Goal: Task Accomplishment & Management: Manage account settings

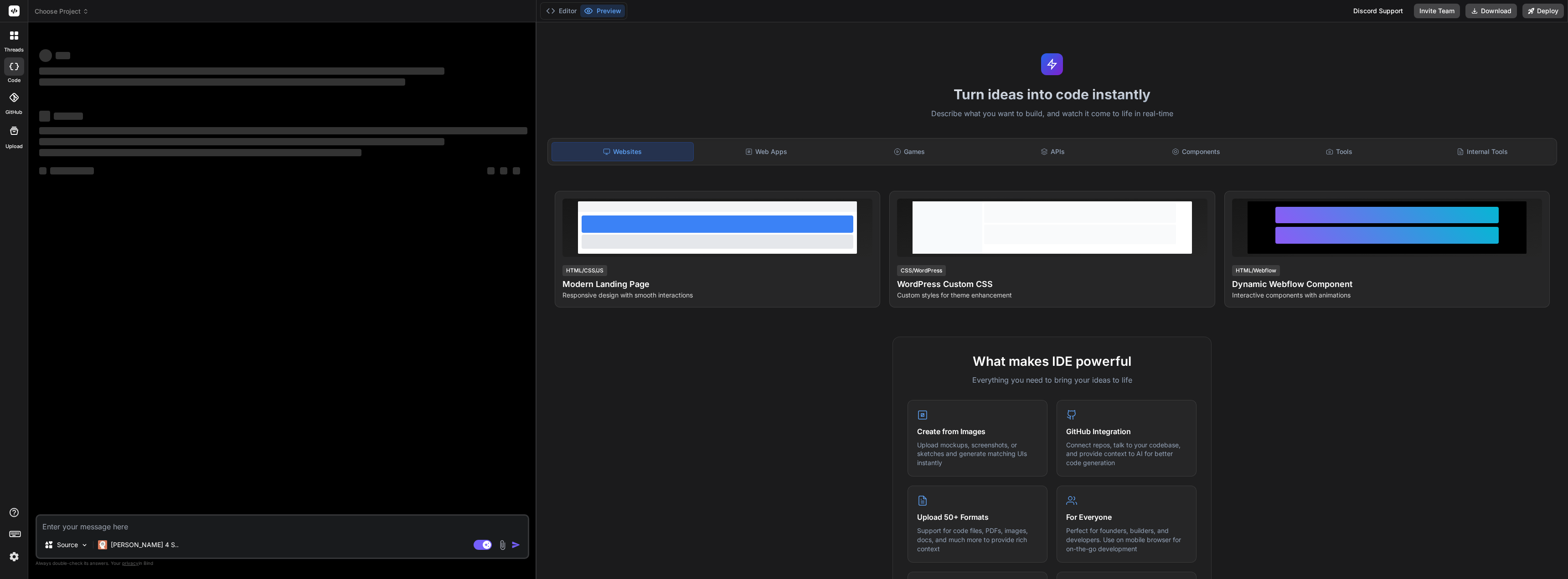
type textarea "x"
click at [130, 550] on div "[PERSON_NAME] 4 S.." at bounding box center [138, 544] width 88 height 18
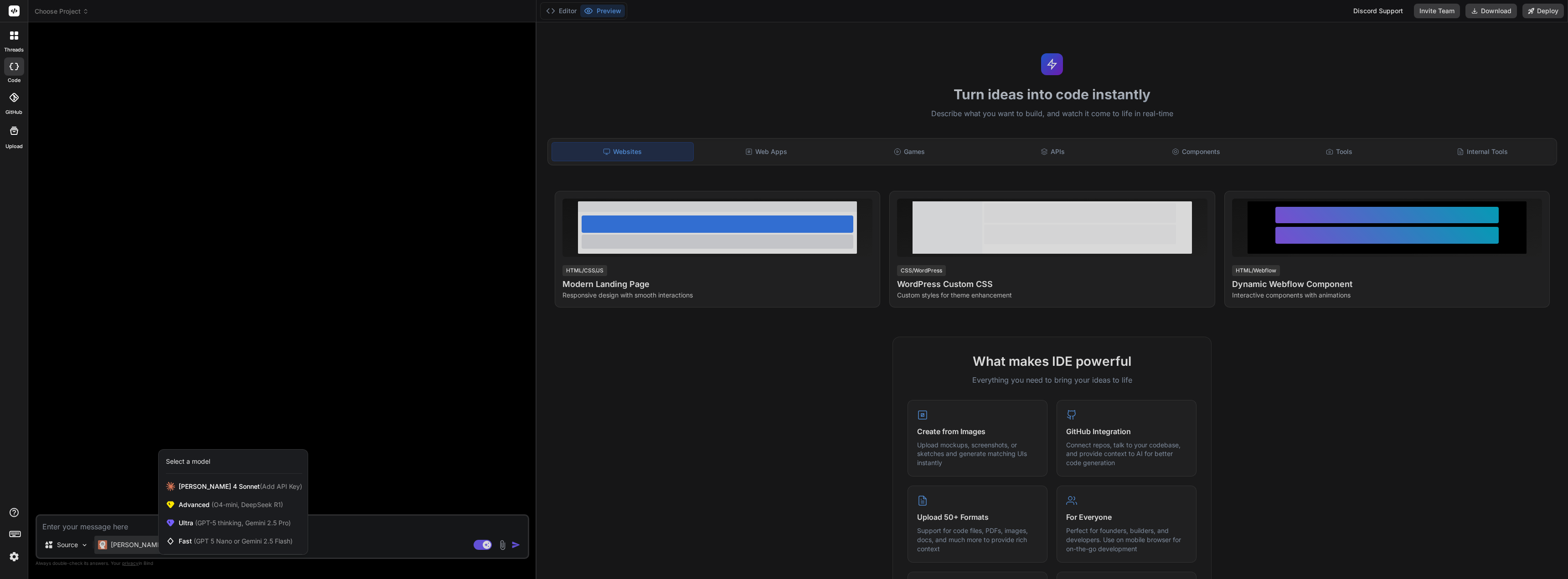
click at [143, 393] on div at bounding box center [784, 289] width 1568 height 579
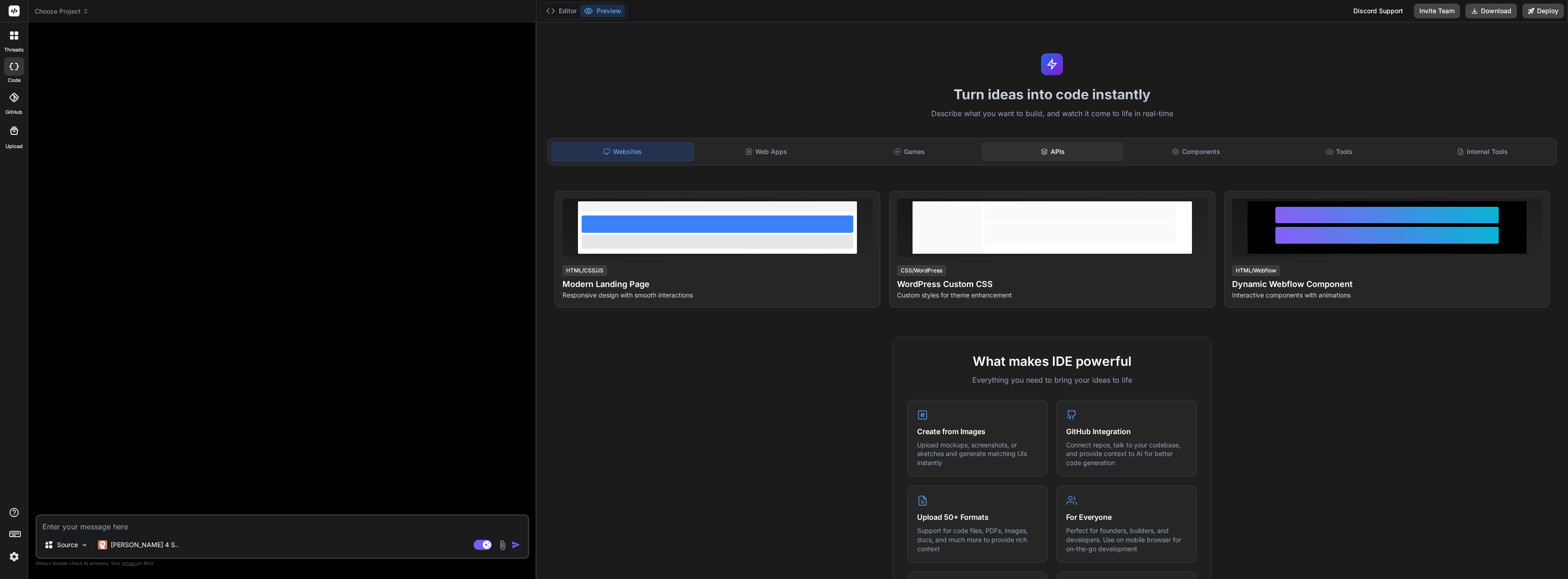
click at [1034, 145] on div "APIs" at bounding box center [1053, 152] width 142 height 19
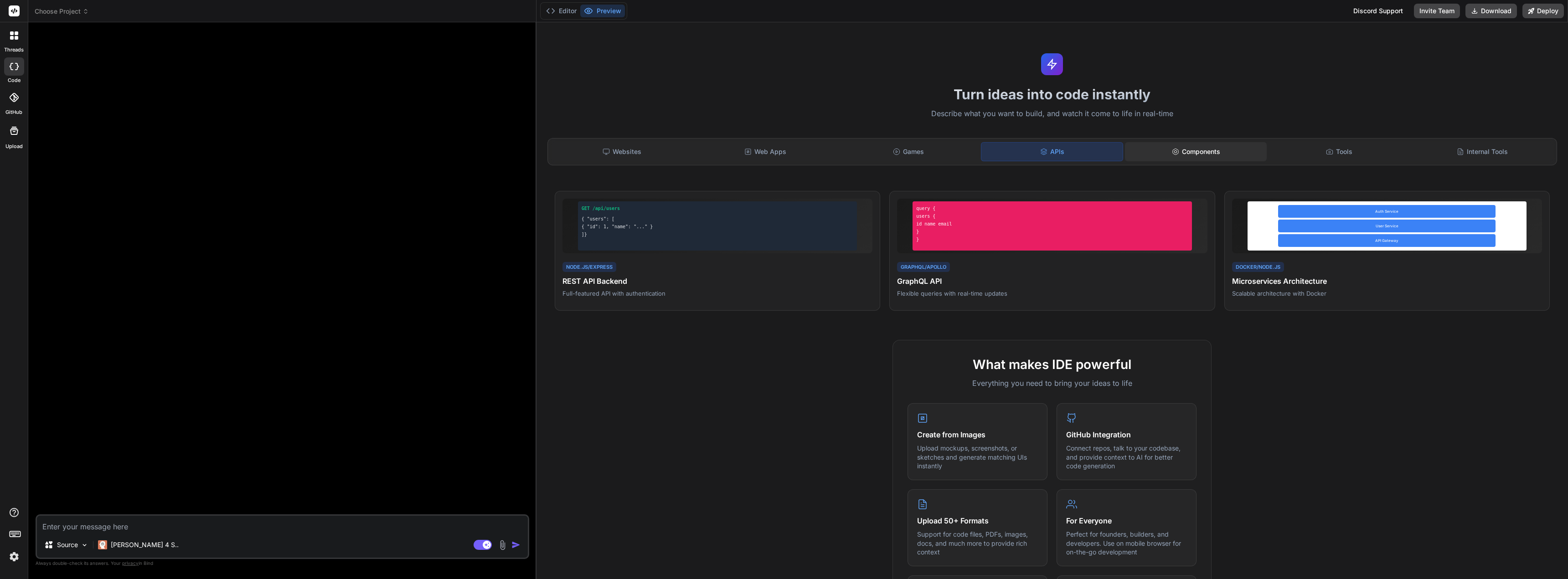
click at [1187, 148] on div "Components" at bounding box center [1196, 152] width 142 height 19
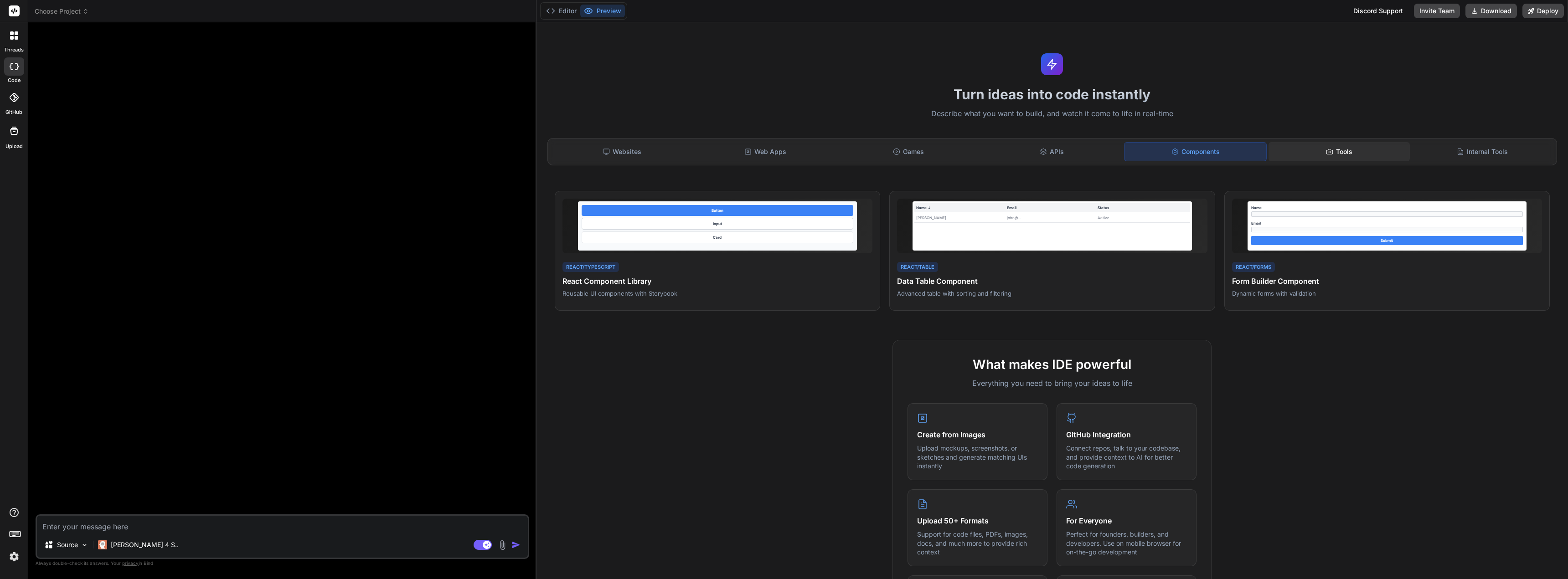
click at [1319, 150] on div "Tools" at bounding box center [1340, 152] width 142 height 19
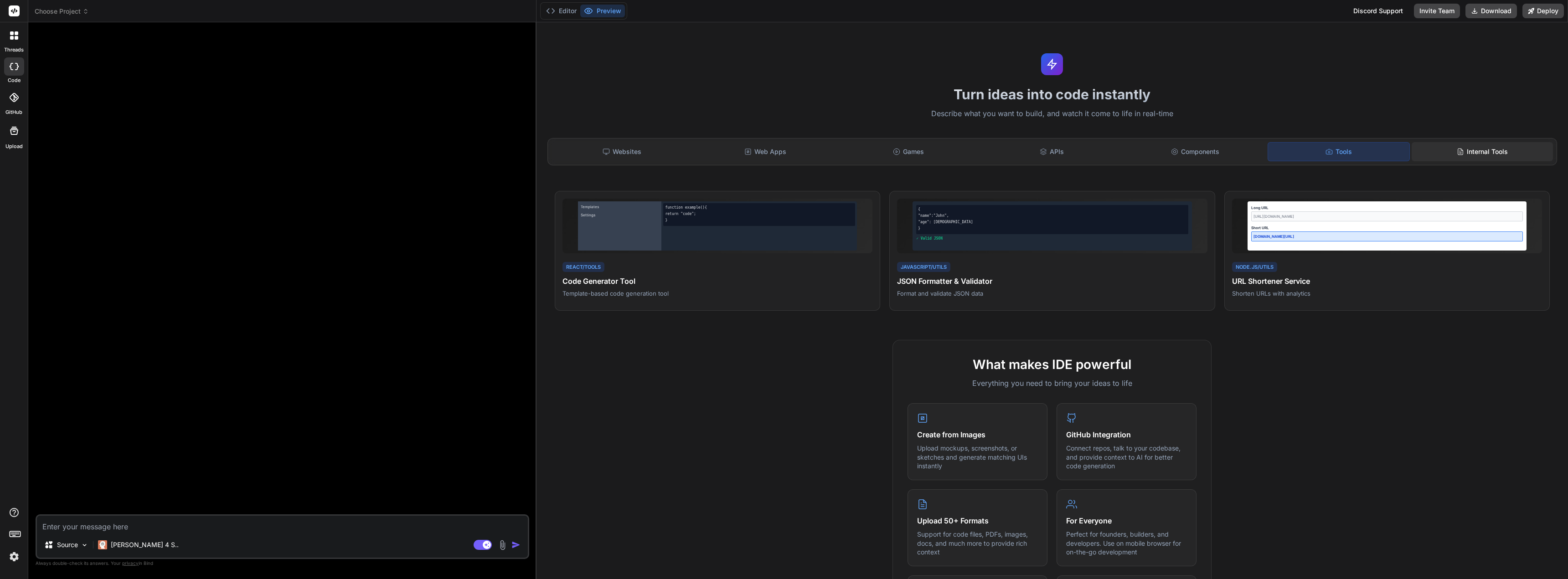
click at [1470, 149] on div "Internal Tools" at bounding box center [1483, 152] width 142 height 19
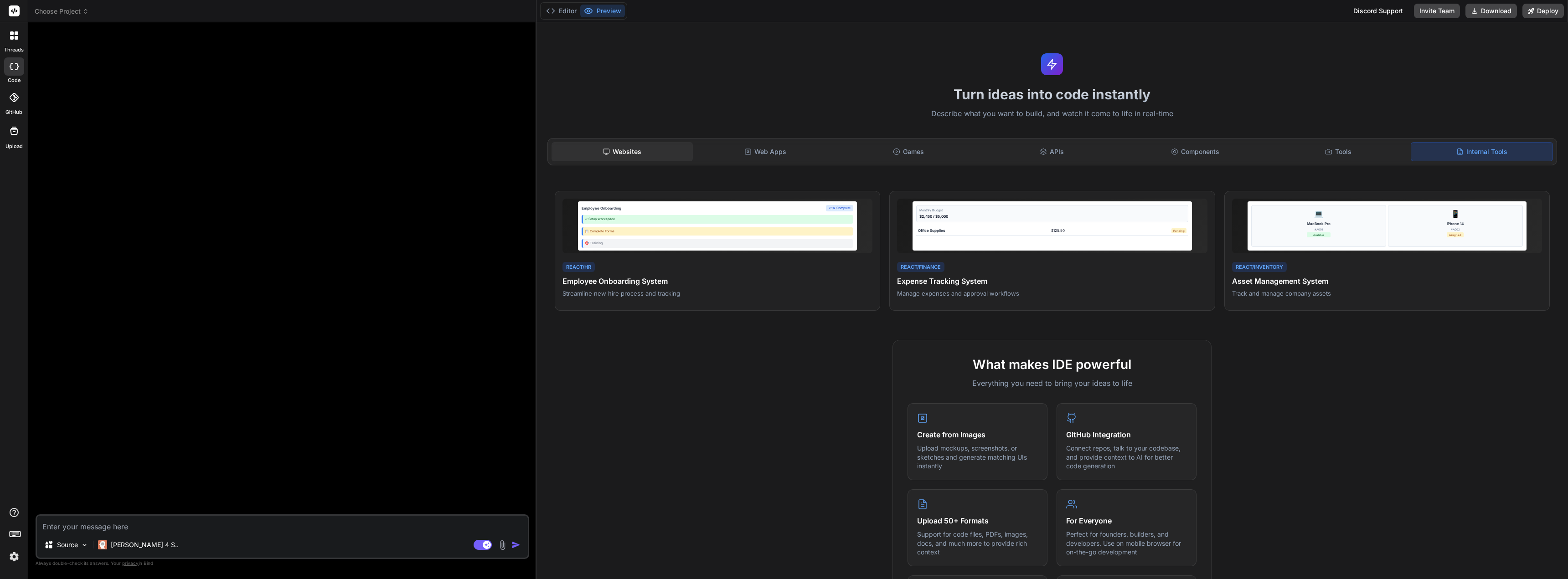
click at [601, 148] on div "Websites" at bounding box center [623, 152] width 142 height 19
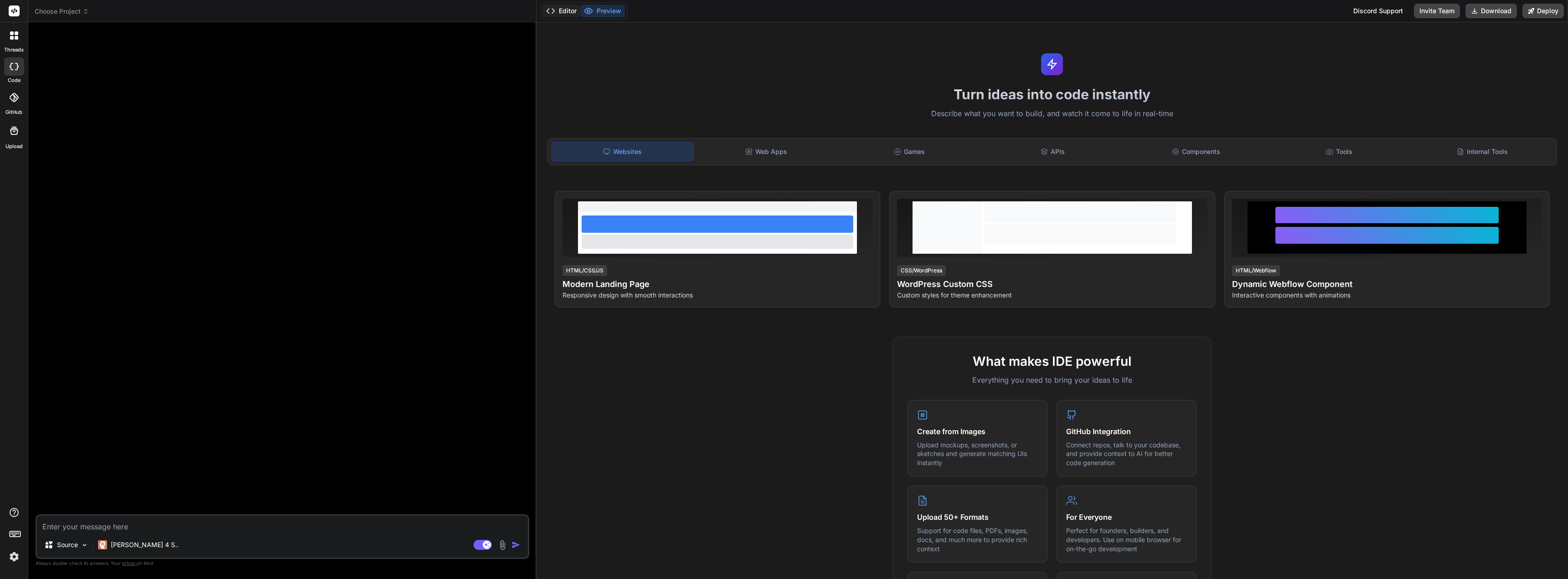
click at [560, 11] on button "Editor" at bounding box center [561, 10] width 38 height 13
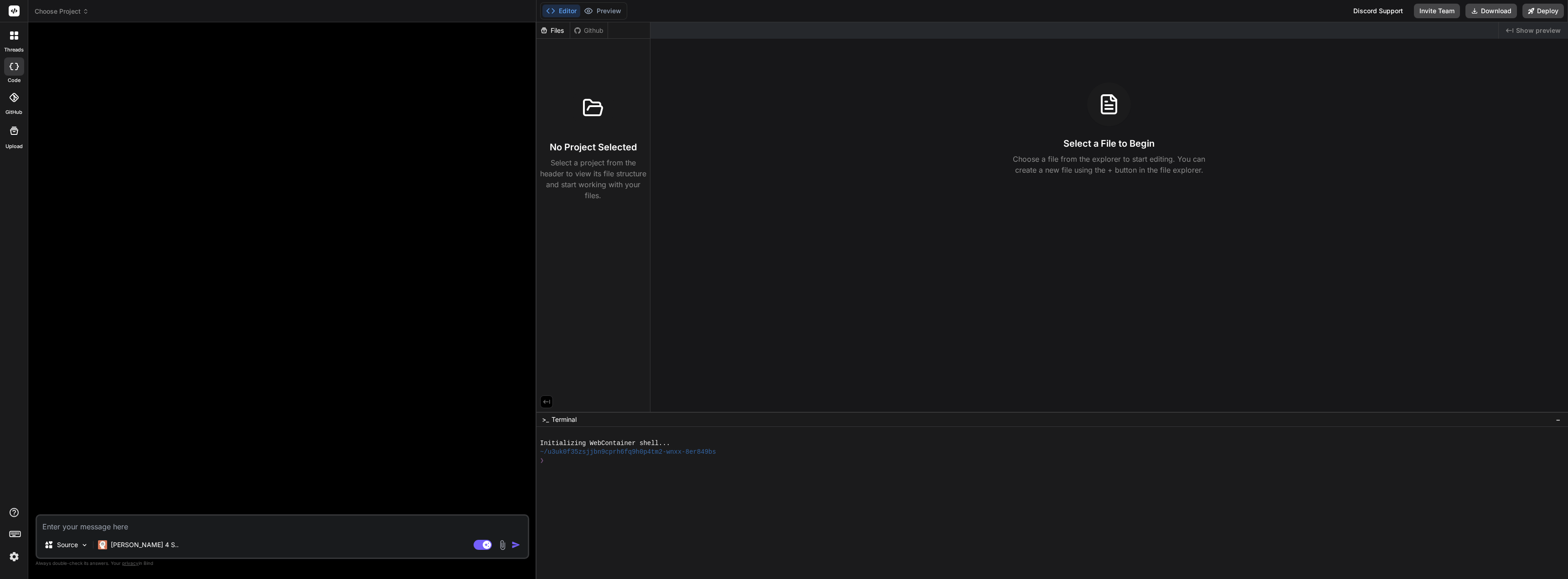
click at [586, 28] on div "Github" at bounding box center [589, 30] width 37 height 9
click at [579, 35] on div "Github" at bounding box center [589, 30] width 37 height 9
click at [597, 12] on button "Preview" at bounding box center [603, 10] width 45 height 13
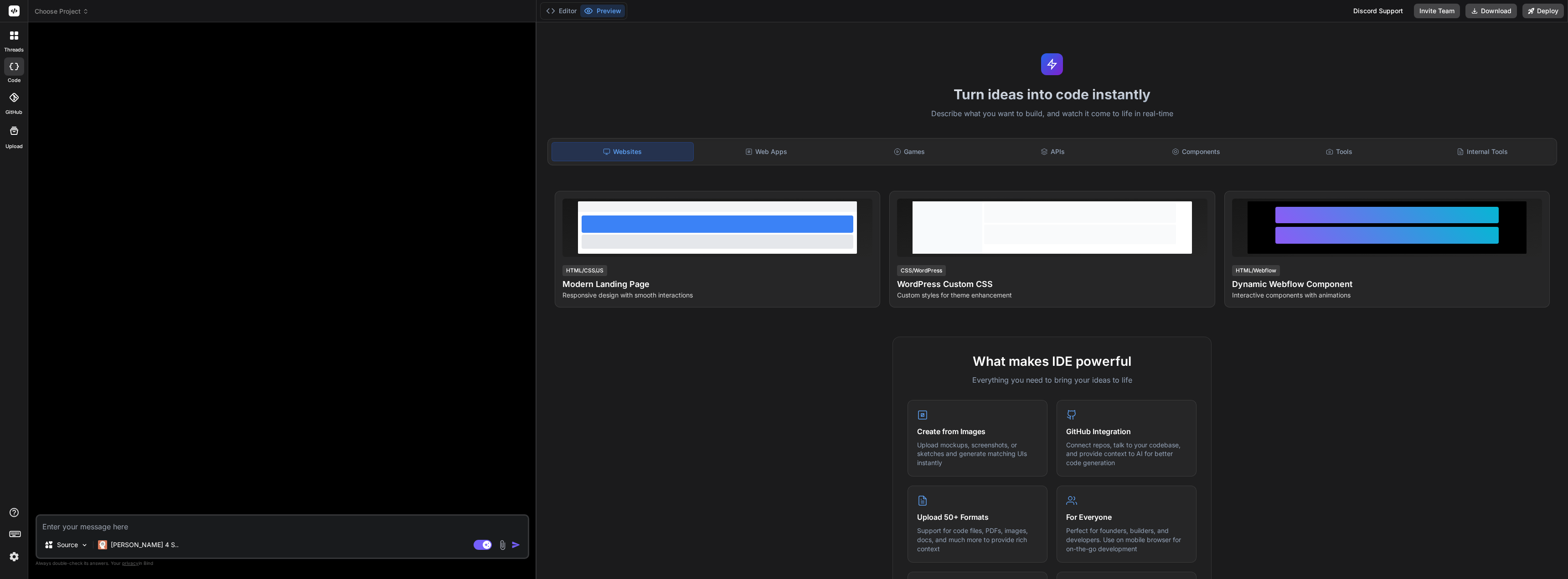
click at [17, 107] on div at bounding box center [14, 97] width 20 height 20
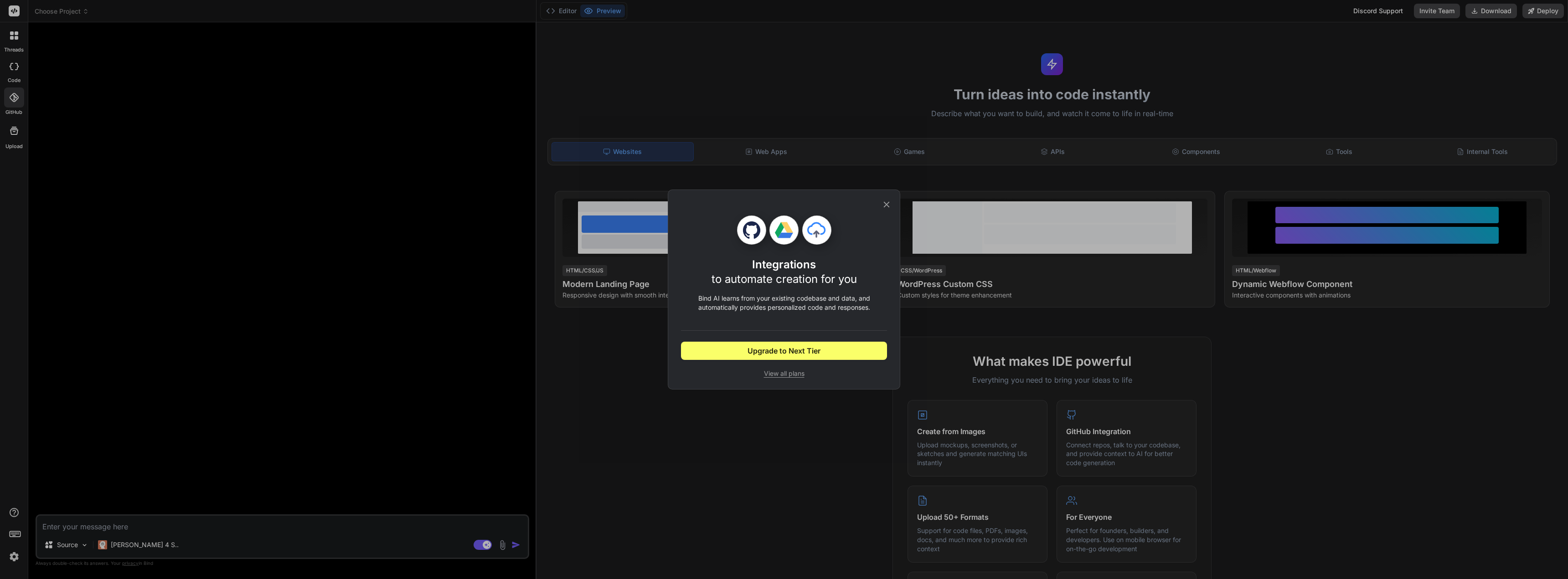
click at [887, 205] on icon at bounding box center [887, 205] width 6 height 6
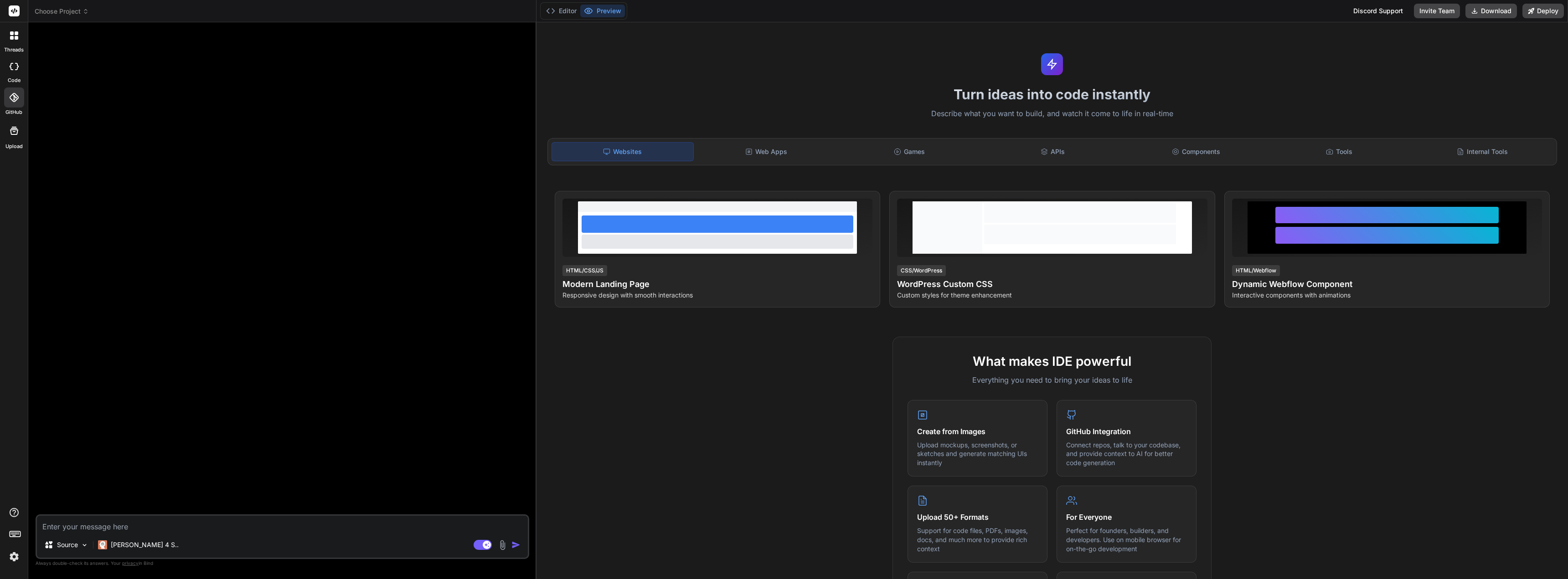
click at [16, 135] on icon at bounding box center [15, 131] width 9 height 9
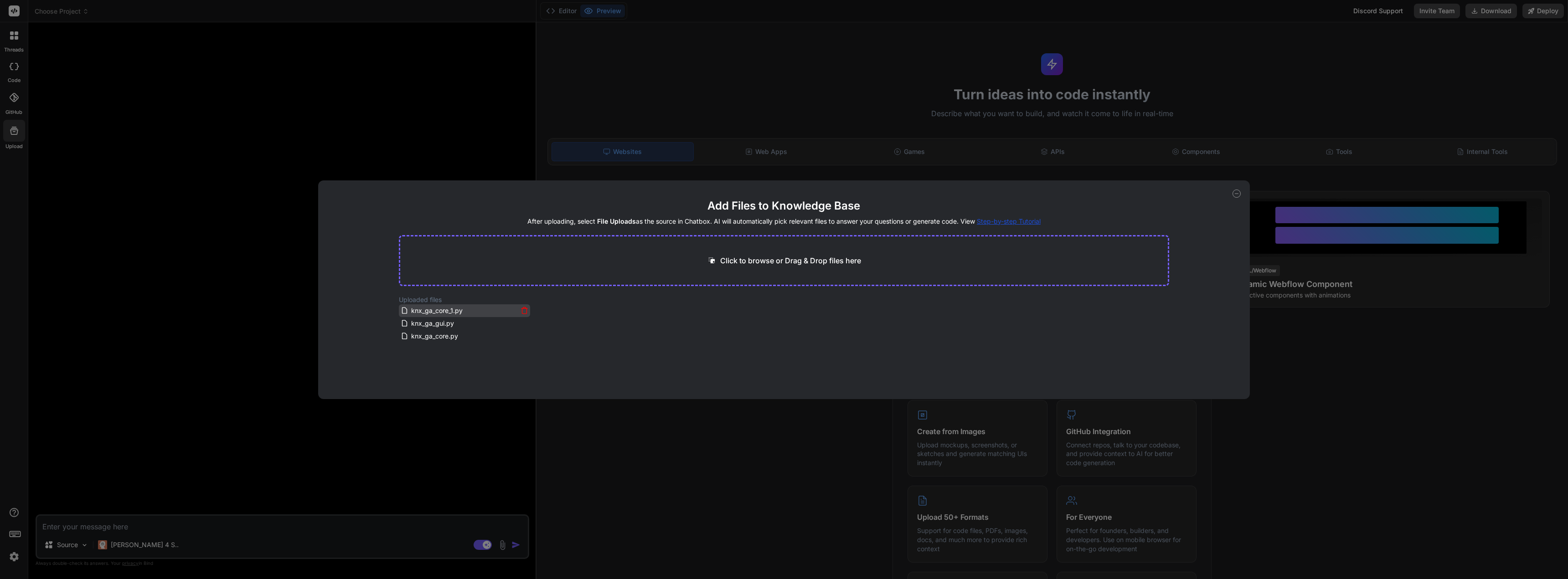
click at [446, 315] on span "knx_ga_core_1.py" at bounding box center [437, 311] width 54 height 11
click at [435, 326] on span "knx_ga_gui.py" at bounding box center [433, 324] width 45 height 11
click at [432, 343] on div "knx_ga_core.py" at bounding box center [465, 336] width 131 height 13
click at [1239, 192] on icon at bounding box center [1237, 194] width 9 height 9
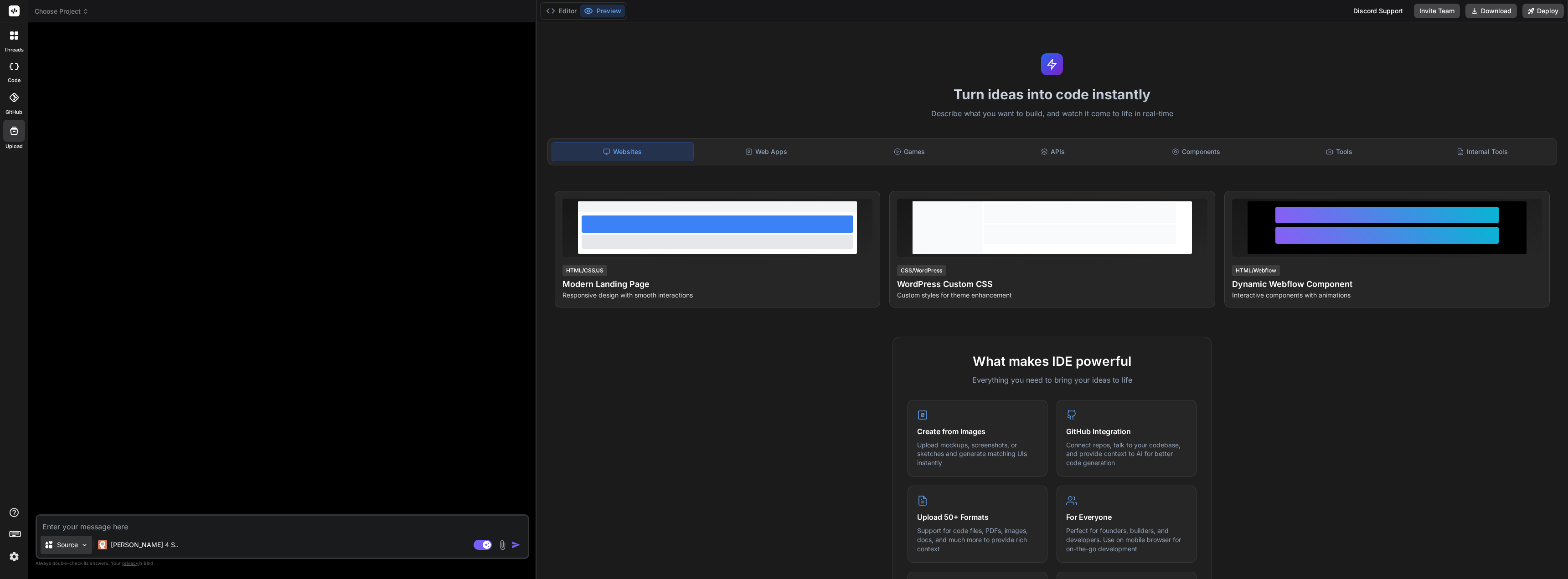
click at [64, 542] on p "Source" at bounding box center [67, 544] width 21 height 9
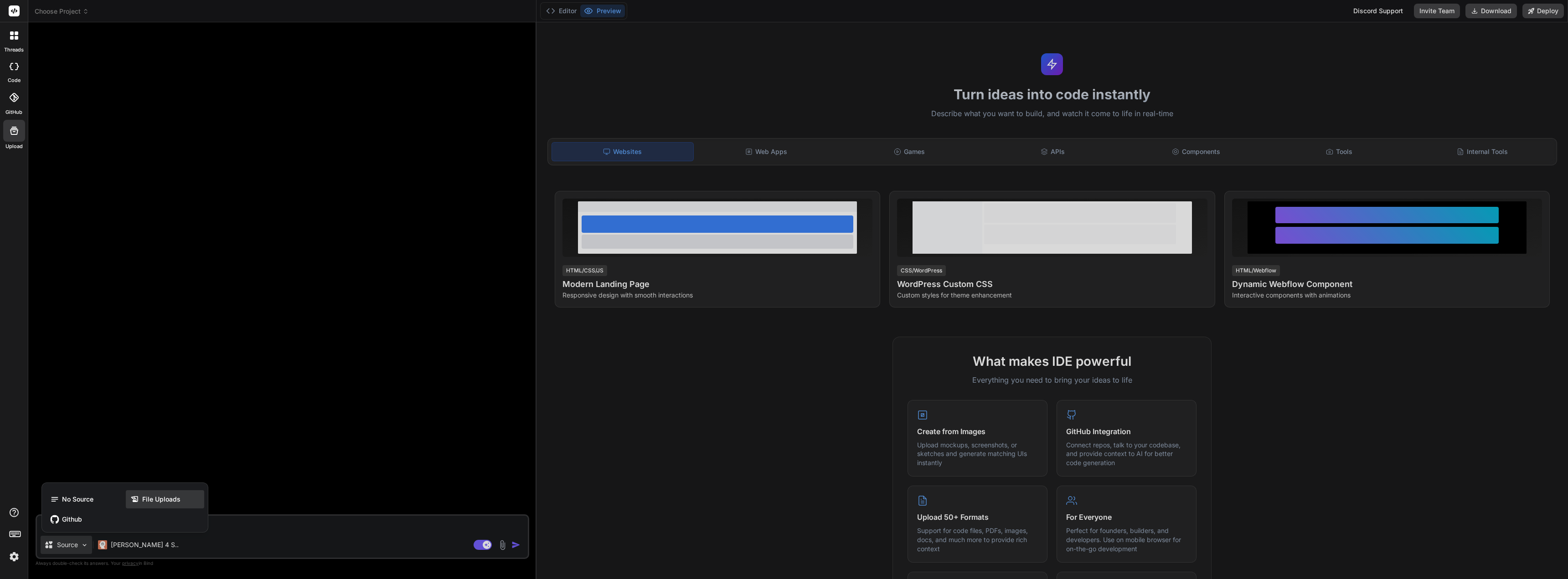
click at [143, 502] on span "File Uploads" at bounding box center [161, 499] width 38 height 9
type textarea "x"
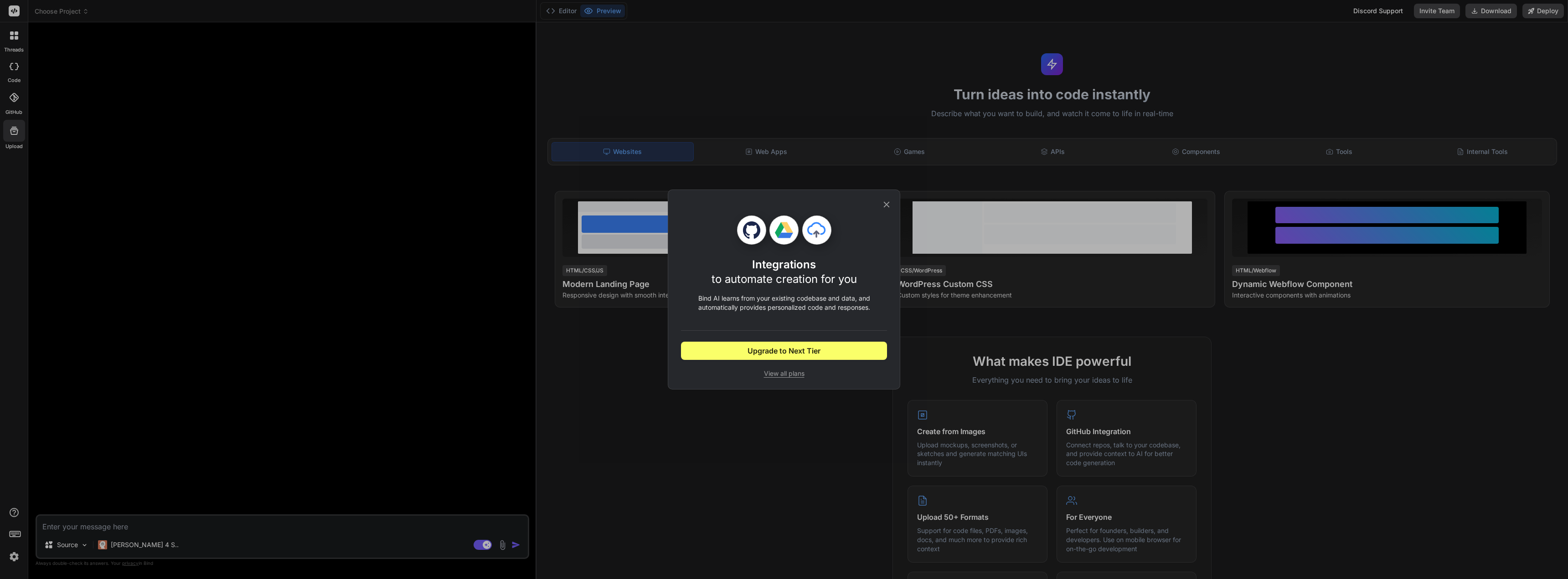
click at [881, 208] on div "Integrations to automate creation for you Bind AI learns from your existing cod…" at bounding box center [784, 289] width 206 height 199
click at [12, 537] on div "Integrations to automate creation for you Bind AI learns from your existing cod…" at bounding box center [784, 289] width 1568 height 579
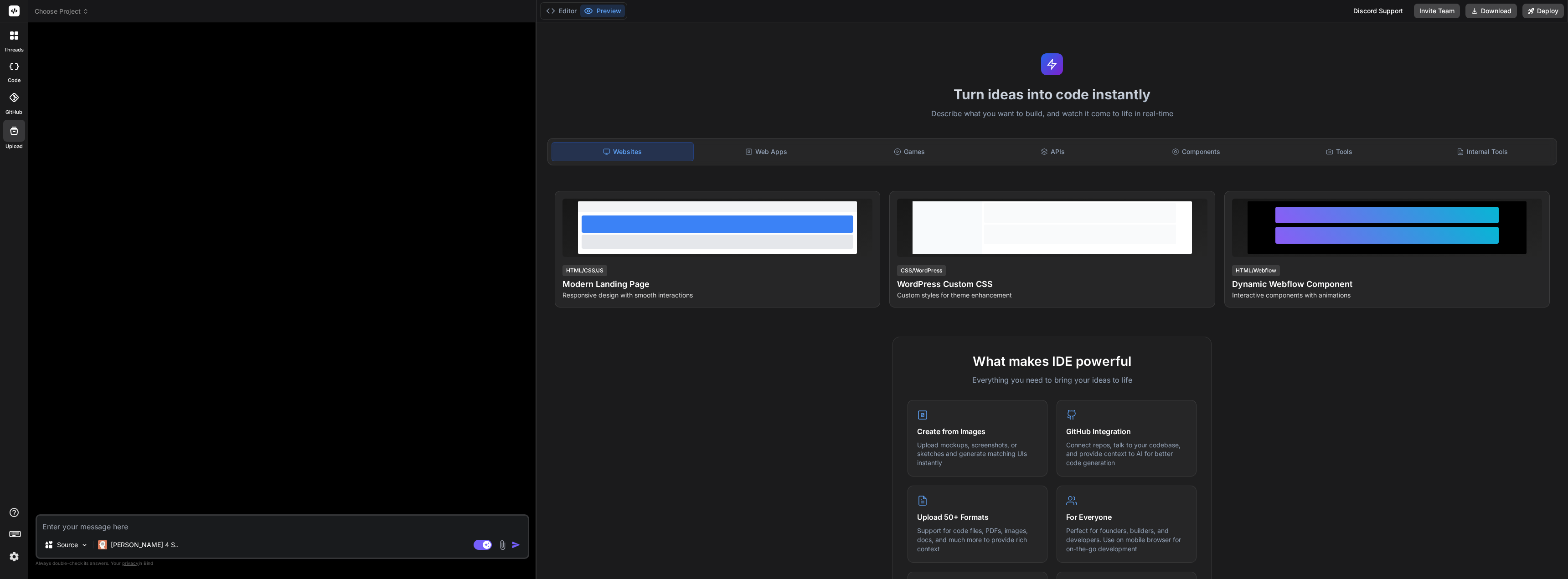
click at [15, 537] on rect at bounding box center [15, 534] width 10 height 5
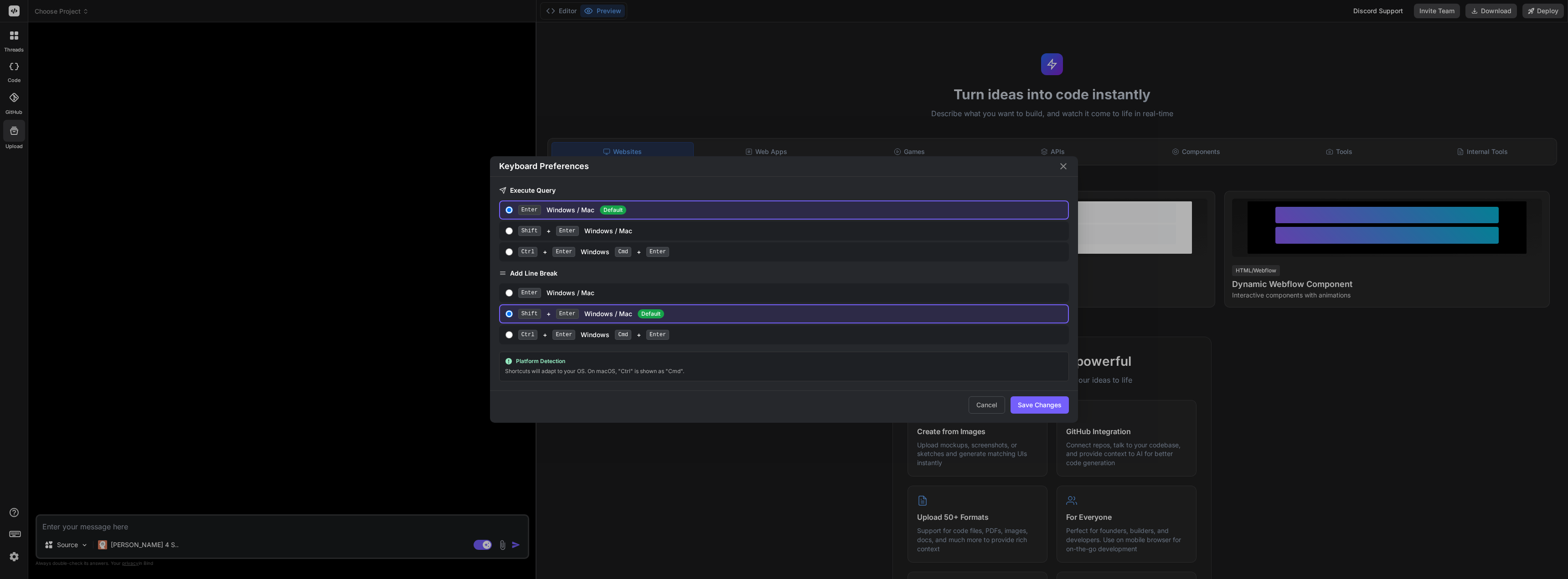
click at [768, 254] on div "Ctrl + Enter Windows Cmd + Enter" at bounding box center [791, 252] width 547 height 10
click at [513, 254] on input "Ctrl + Enter Windows Cmd + Enter" at bounding box center [509, 252] width 7 height 7
radio input "true"
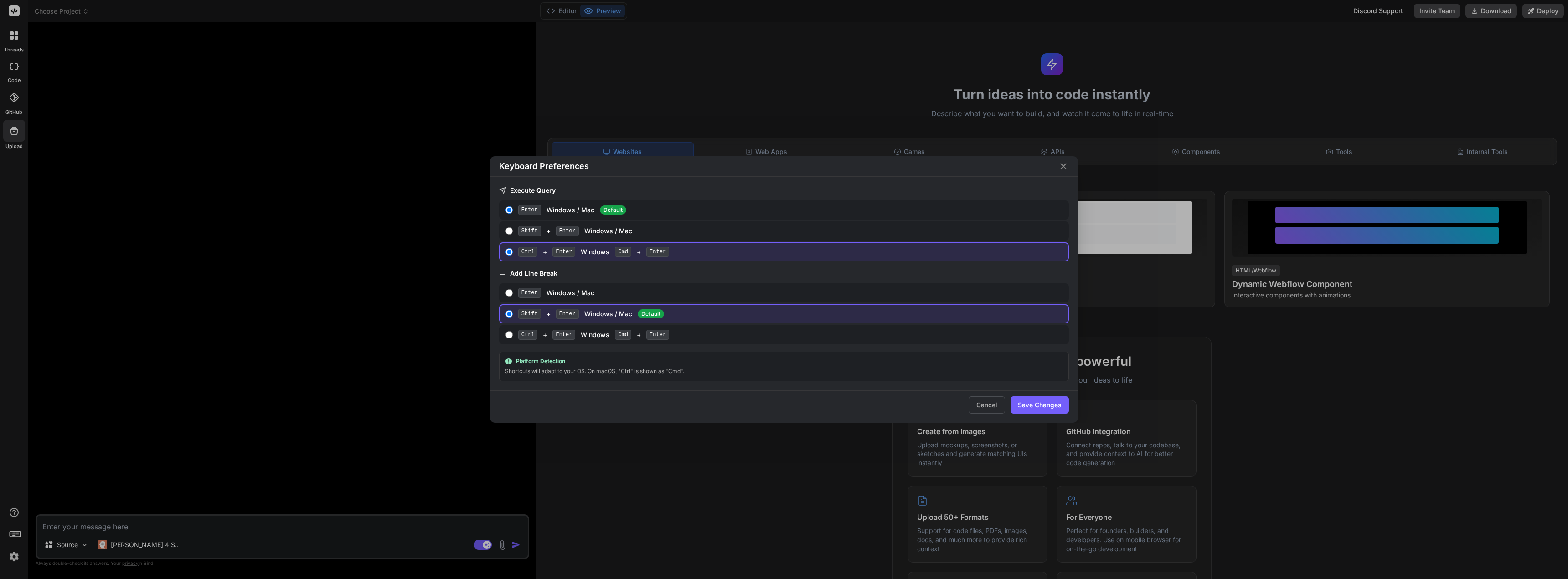
click at [850, 337] on div "Ctrl + Enter Windows Cmd + Enter" at bounding box center [791, 335] width 547 height 10
click at [513, 337] on input "Ctrl + Enter Windows Cmd + Enter" at bounding box center [509, 335] width 7 height 7
radio input "true"
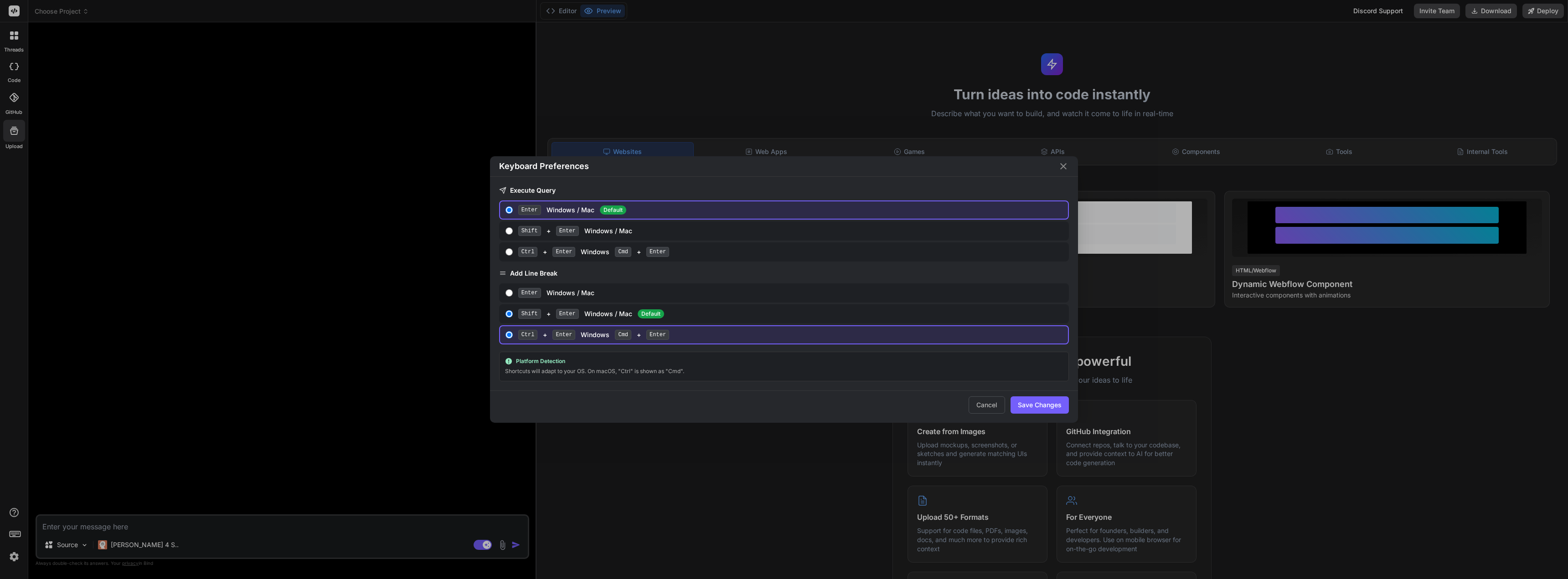
click at [737, 255] on div "Ctrl + Enter Windows Cmd + Enter" at bounding box center [791, 252] width 547 height 10
click at [513, 255] on input "Ctrl + Enter Windows Cmd + Enter" at bounding box center [509, 252] width 7 height 7
radio input "true"
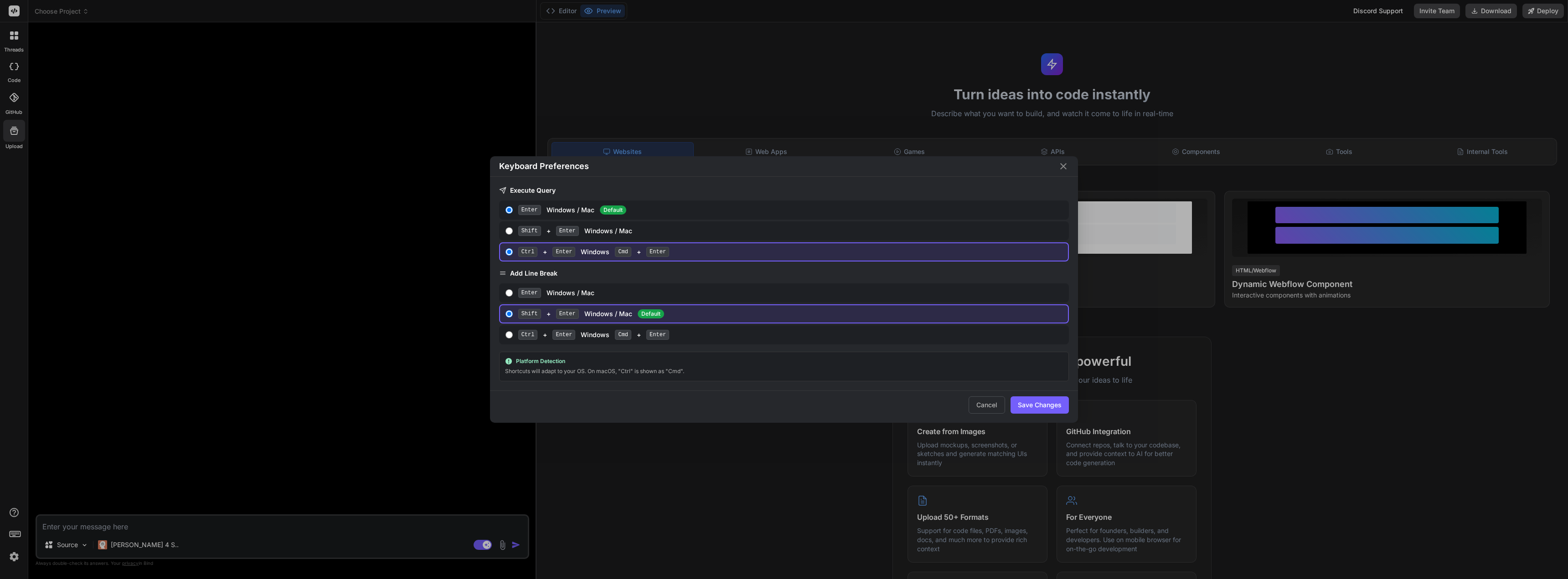
click at [739, 211] on div "Enter Windows / Mac Default" at bounding box center [791, 211] width 547 height 10
click at [513, 211] on input "Enter Windows / Mac Default" at bounding box center [509, 210] width 7 height 7
radio input "true"
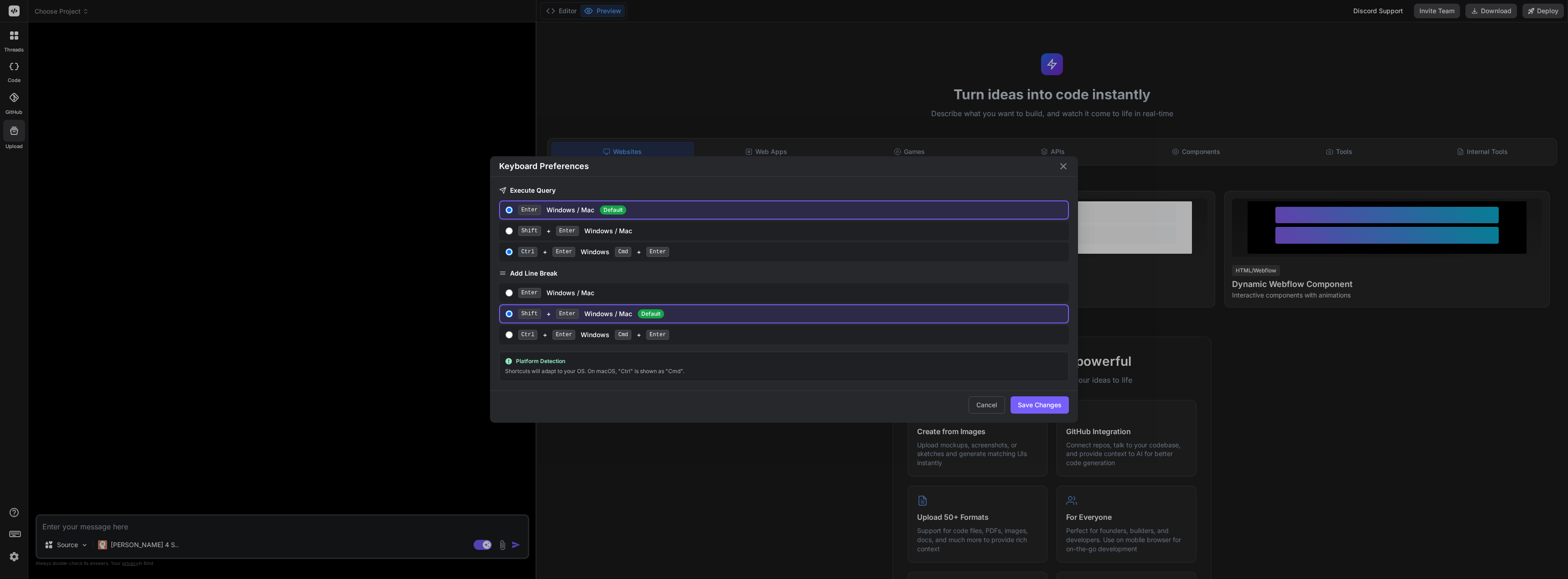
click at [1034, 407] on button "Save Changes" at bounding box center [1040, 405] width 59 height 17
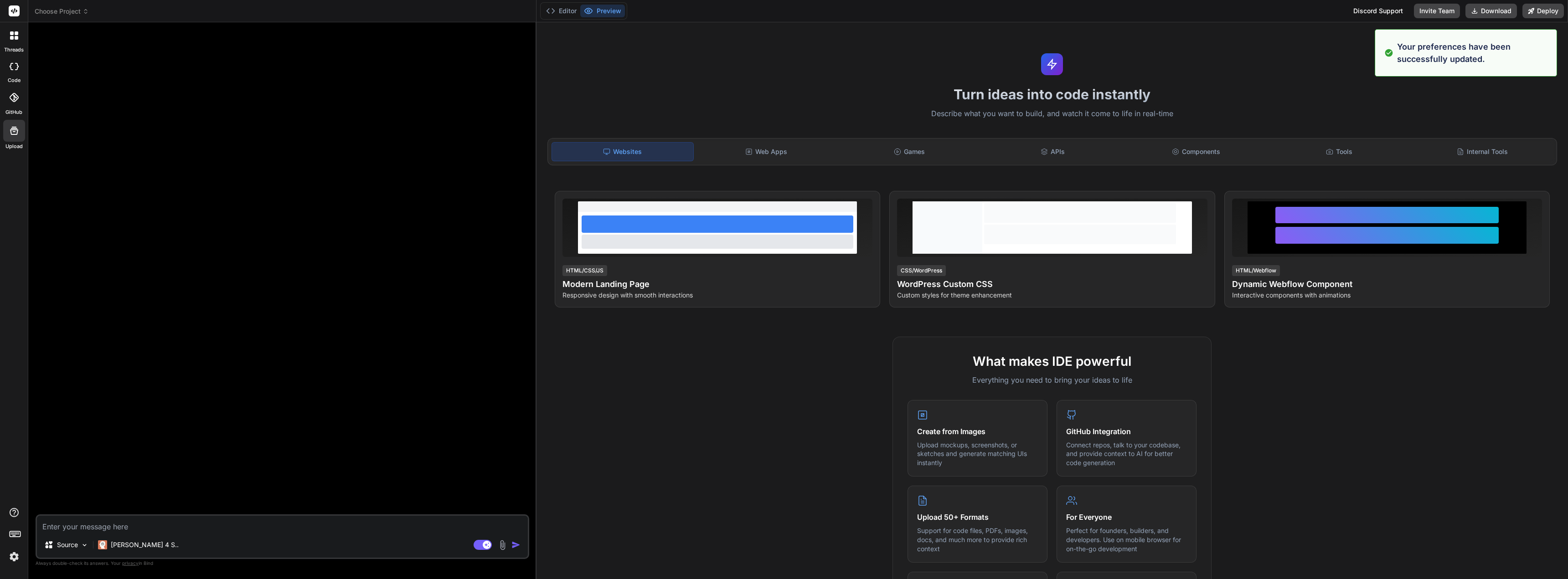
click at [21, 42] on div at bounding box center [14, 35] width 19 height 19
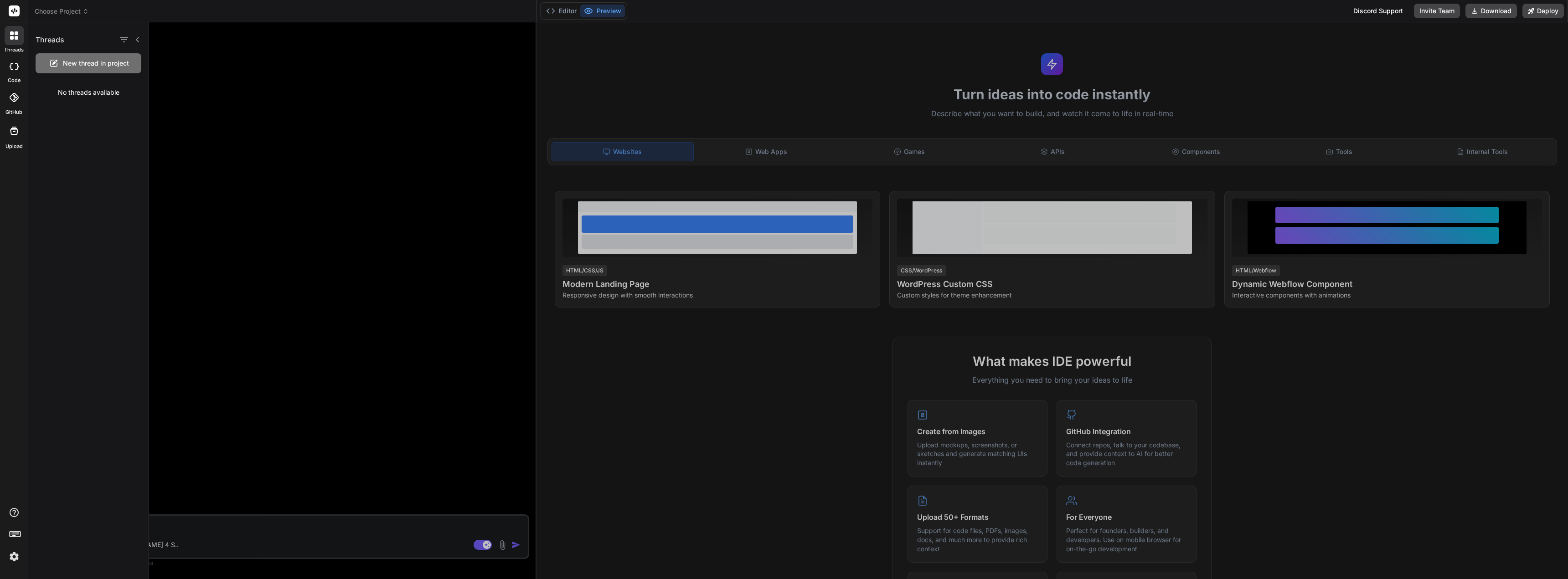
click at [111, 99] on div "No threads available" at bounding box center [88, 91] width 120 height 23
click at [72, 10] on span "Choose Project" at bounding box center [61, 11] width 54 height 9
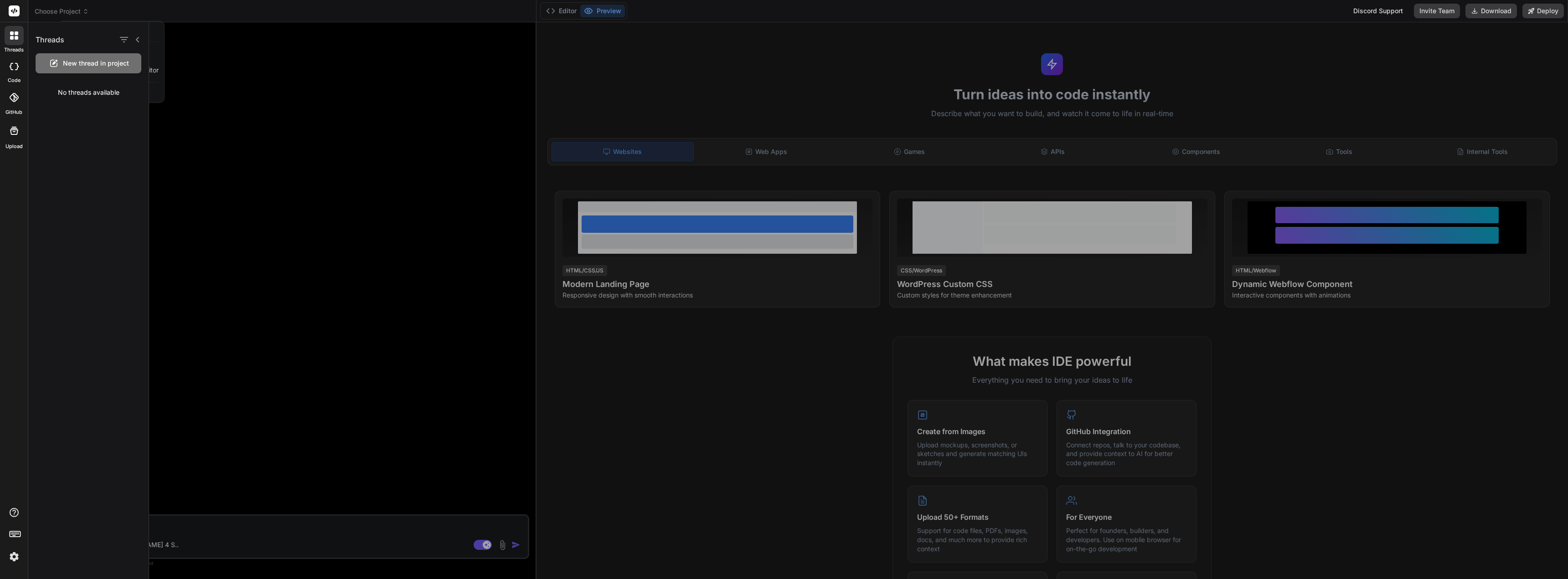
click at [235, 136] on div at bounding box center [859, 300] width 1419 height 557
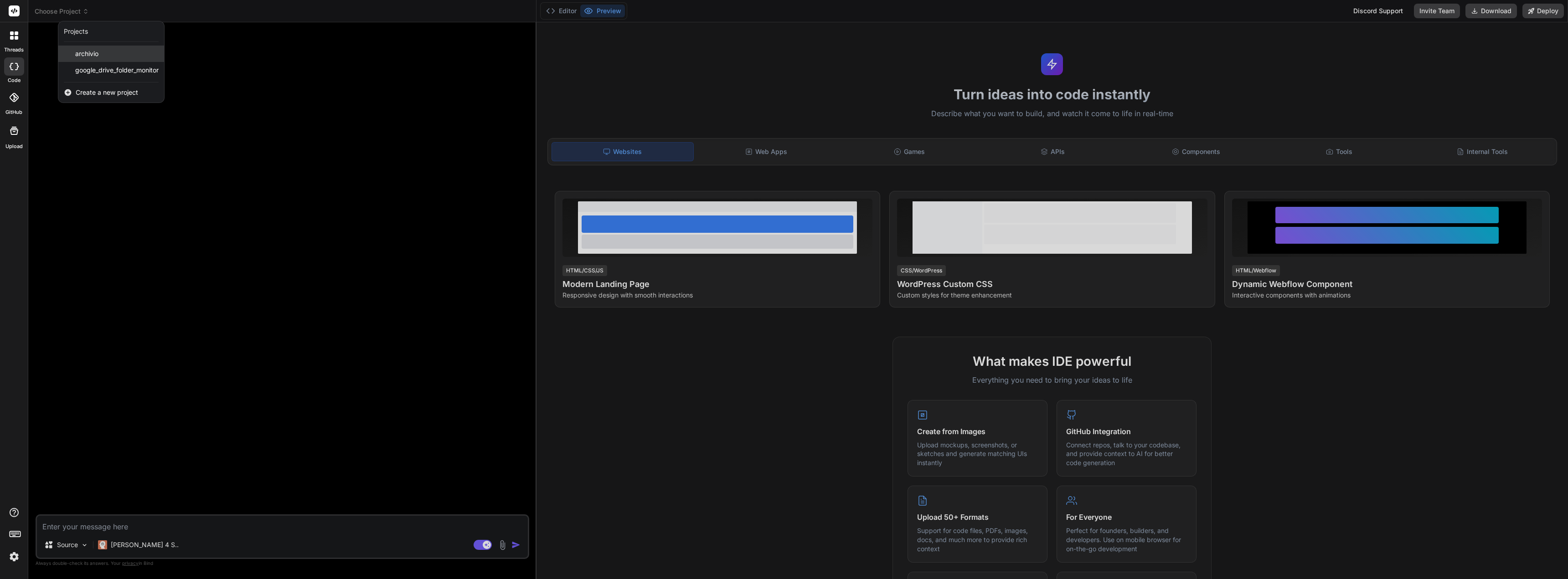
click at [117, 54] on div "archivio" at bounding box center [111, 53] width 106 height 16
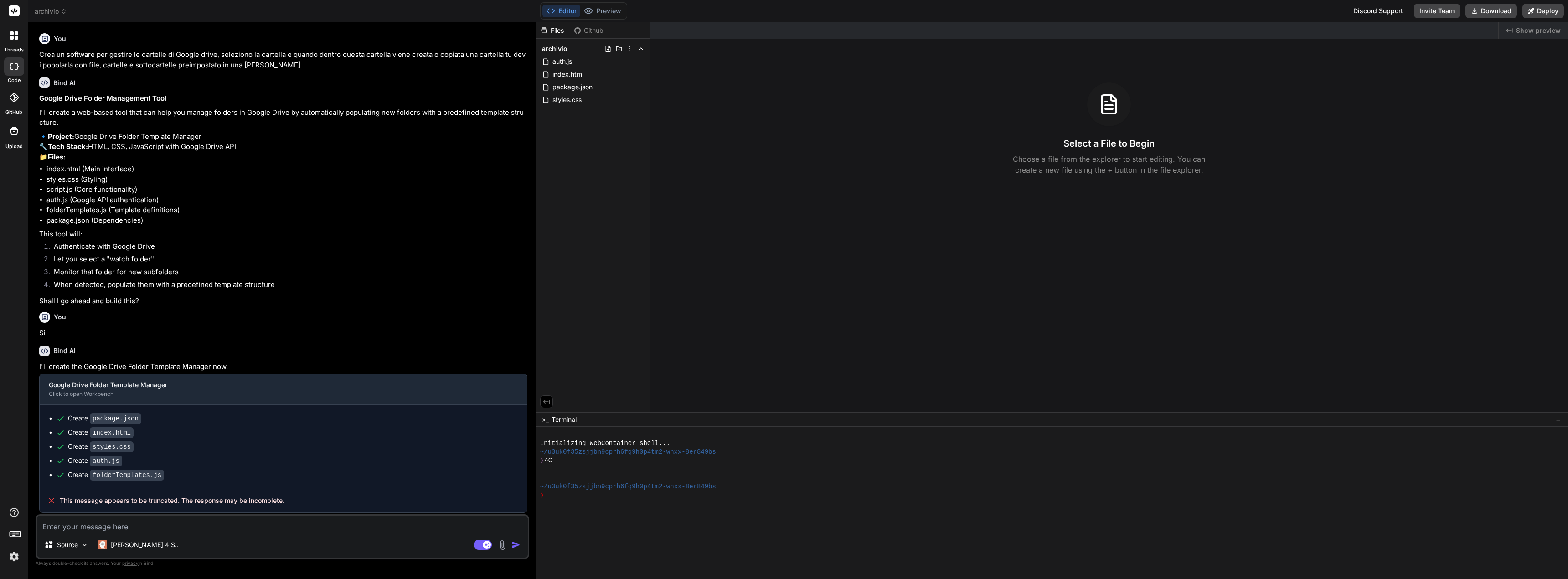
click at [54, 9] on span "archivio" at bounding box center [50, 11] width 32 height 9
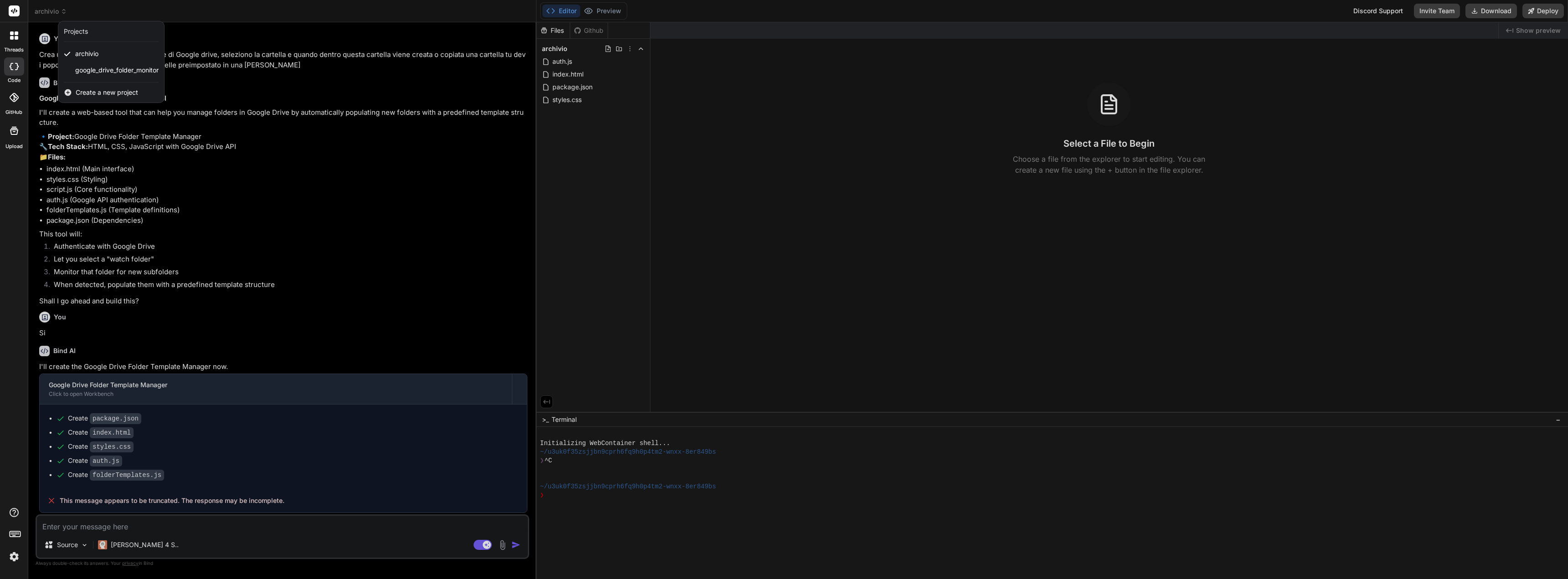
click at [72, 91] on icon at bounding box center [68, 92] width 9 height 9
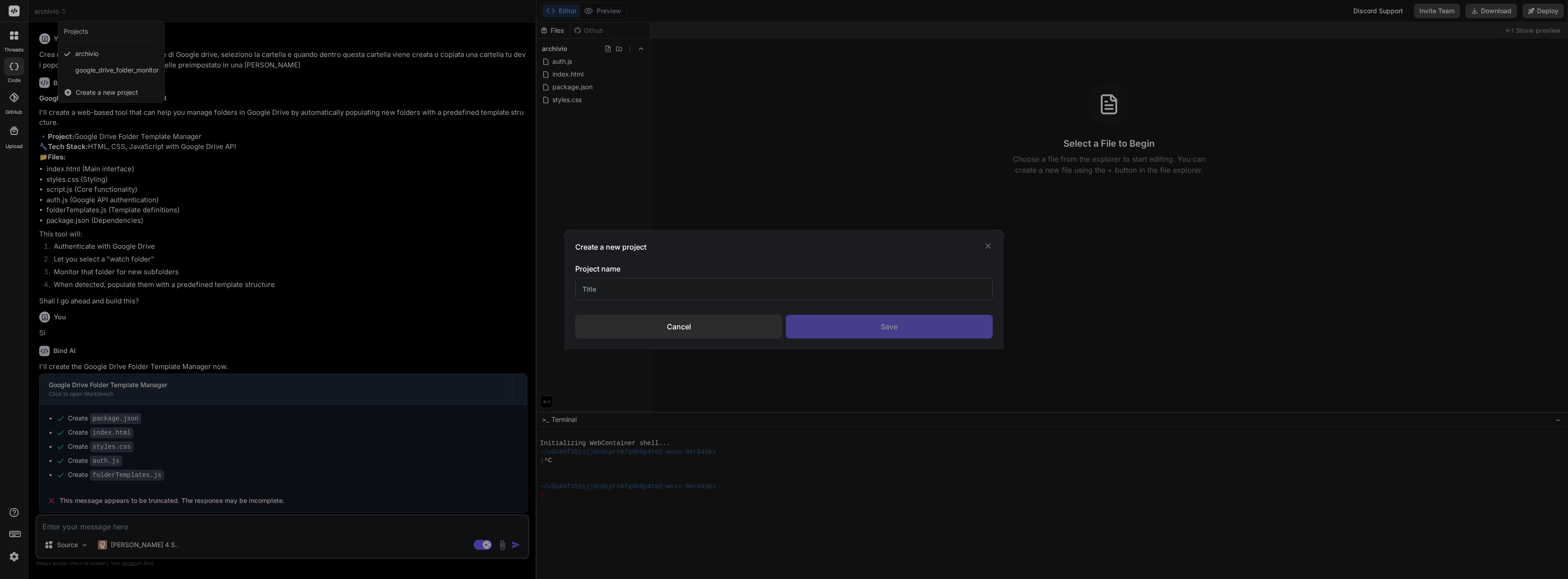
click at [620, 292] on input "text" at bounding box center [783, 289] width 417 height 22
type textarea "x"
click at [983, 255] on div "Create a new project Project name Cancel Save" at bounding box center [784, 289] width 439 height 120
click at [987, 243] on icon at bounding box center [988, 246] width 9 height 9
